Goal: Communication & Community: Share content

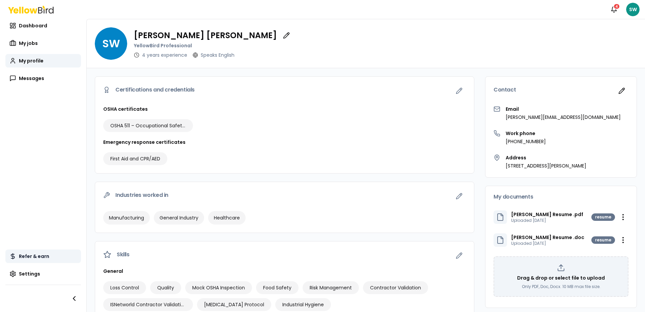
click at [39, 261] on link "Refer & earn" at bounding box center [43, 255] width 76 height 13
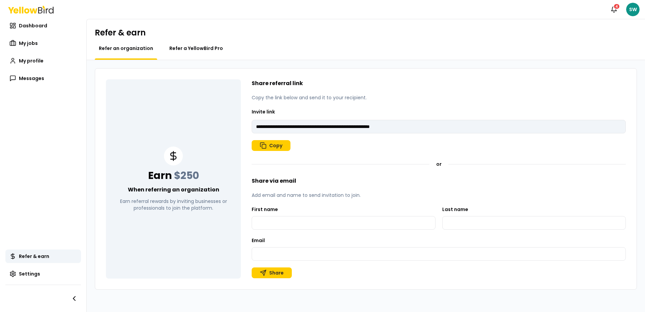
click at [198, 49] on span "Refer a YellowBird Pro" at bounding box center [196, 48] width 54 height 7
click at [133, 48] on span "Refer an organization" at bounding box center [126, 48] width 54 height 7
type input "**********"
